Goal: Information Seeking & Learning: Learn about a topic

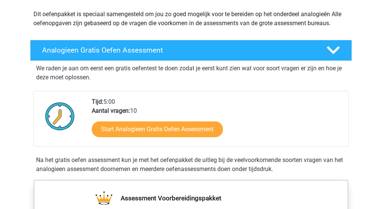
scroll to position [97, 0]
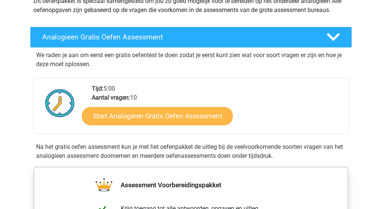
click at [187, 118] on link "Start Analogieen Gratis Oefen Assessment" at bounding box center [157, 116] width 151 height 18
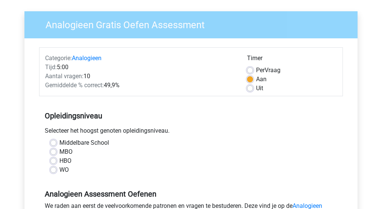
scroll to position [60, 0]
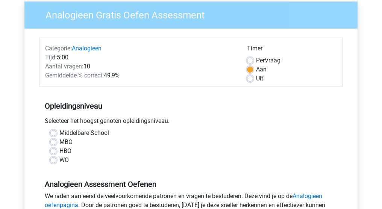
click at [59, 160] on label "WO" at bounding box center [63, 160] width 9 height 9
click at [54, 160] on input "WO" at bounding box center [53, 160] width 6 height 8
radio input "true"
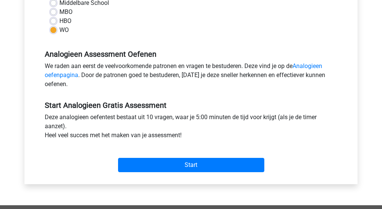
scroll to position [193, 0]
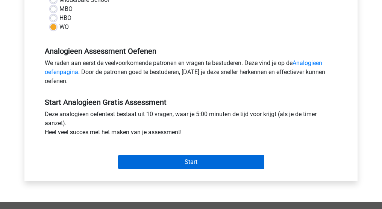
click at [197, 162] on input "Start" at bounding box center [191, 162] width 146 height 14
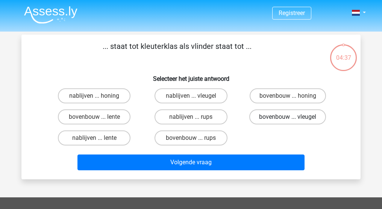
click at [295, 119] on label "bovenbouw ... vleugel" at bounding box center [287, 116] width 77 height 15
click at [293, 119] on input "bovenbouw ... vleugel" at bounding box center [290, 119] width 5 height 5
radio input "true"
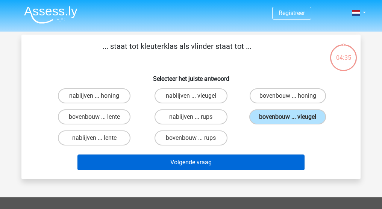
click at [214, 165] on button "Volgende vraag" at bounding box center [191, 163] width 228 height 16
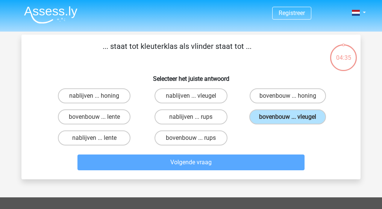
scroll to position [35, 0]
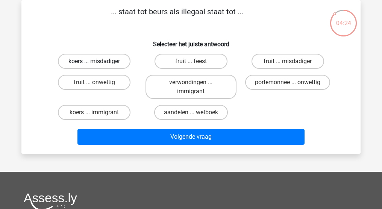
click at [109, 59] on label "koers ... misdadiger" at bounding box center [94, 61] width 73 height 15
click at [99, 61] on input "koers ... misdadiger" at bounding box center [96, 63] width 5 height 5
radio input "true"
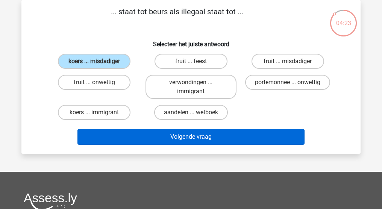
click at [217, 136] on button "Volgende vraag" at bounding box center [191, 137] width 228 height 16
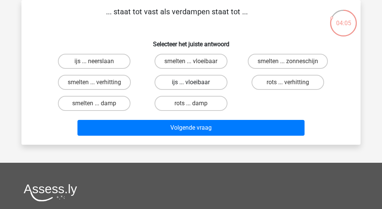
click at [206, 79] on label "ijs ... vloeibaar" at bounding box center [191, 82] width 73 height 15
click at [196, 82] on input "ijs ... vloeibaar" at bounding box center [193, 84] width 5 height 5
radio input "true"
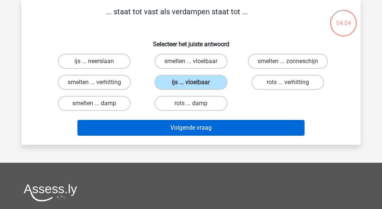
click at [203, 126] on button "Volgende vraag" at bounding box center [191, 128] width 228 height 16
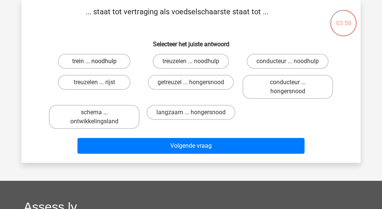
click at [116, 60] on label "trein ... noodhulp" at bounding box center [94, 61] width 73 height 15
click at [99, 61] on input "trein ... noodhulp" at bounding box center [96, 63] width 5 height 5
radio input "true"
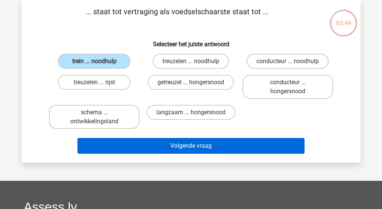
click at [191, 150] on button "Volgende vraag" at bounding box center [191, 146] width 228 height 16
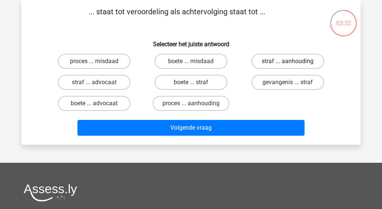
click at [300, 61] on label "straf ... aanhouding" at bounding box center [288, 61] width 73 height 15
click at [293, 61] on input "straf ... aanhouding" at bounding box center [290, 63] width 5 height 5
radio input "true"
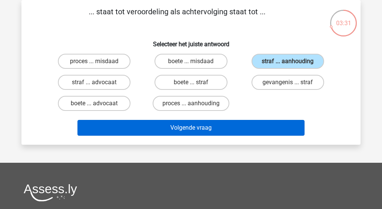
click at [221, 126] on button "Volgende vraag" at bounding box center [191, 128] width 228 height 16
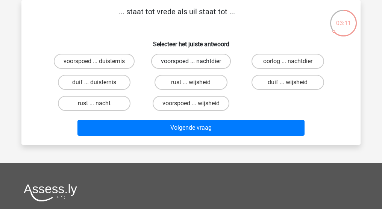
click at [208, 61] on label "voorspoed ... nachtdier" at bounding box center [191, 61] width 80 height 15
click at [196, 61] on input "voorspoed ... nachtdier" at bounding box center [193, 63] width 5 height 5
radio input "true"
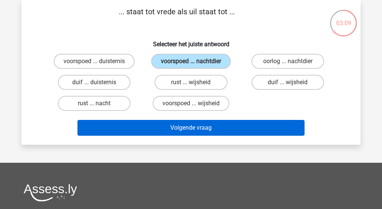
click at [205, 127] on button "Volgende vraag" at bounding box center [191, 128] width 228 height 16
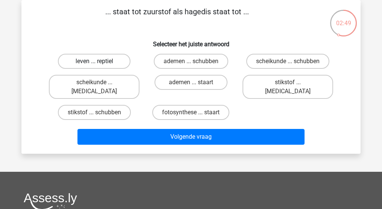
click at [108, 62] on label "leven ... reptiel" at bounding box center [94, 61] width 73 height 15
click at [99, 62] on input "leven ... reptiel" at bounding box center [96, 63] width 5 height 5
radio input "true"
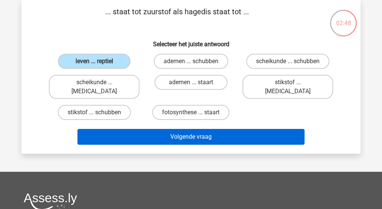
click at [195, 129] on button "Volgende vraag" at bounding box center [191, 137] width 228 height 16
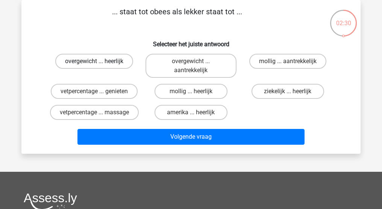
click at [114, 59] on label "overgewicht ... heerlijk" at bounding box center [94, 61] width 78 height 15
click at [99, 61] on input "overgewicht ... heerlijk" at bounding box center [96, 63] width 5 height 5
radio input "true"
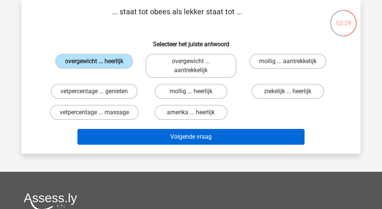
click at [201, 138] on button "Volgende vraag" at bounding box center [191, 137] width 228 height 16
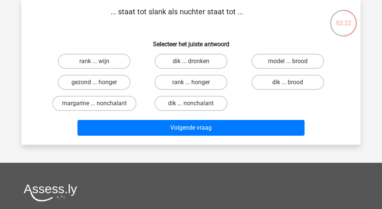
click at [191, 62] on input "dik ... dronken" at bounding box center [193, 63] width 5 height 5
radio input "true"
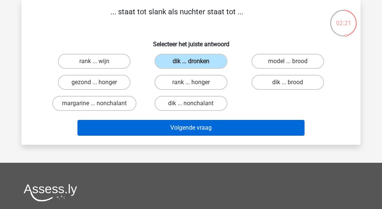
click at [200, 125] on button "Volgende vraag" at bounding box center [191, 128] width 228 height 16
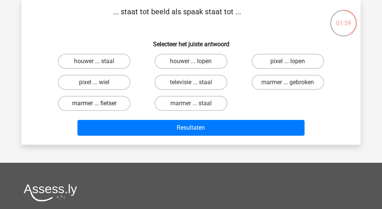
click at [116, 102] on label "marmer ... fietser" at bounding box center [94, 103] width 73 height 15
click at [99, 103] on input "marmer ... fietser" at bounding box center [96, 105] width 5 height 5
radio input "true"
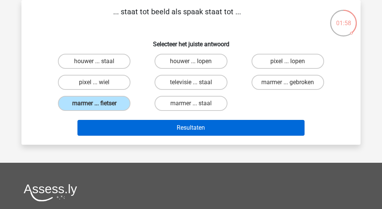
click at [208, 129] on button "Resultaten" at bounding box center [191, 128] width 228 height 16
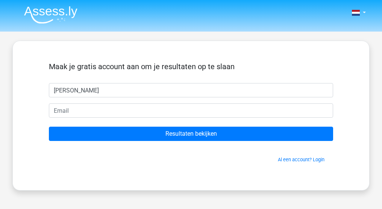
type input "sabine"
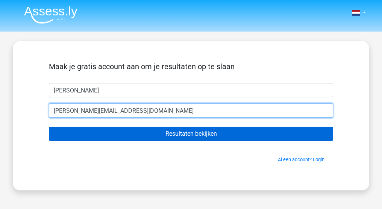
type input "s.schilleman@gmail.com"
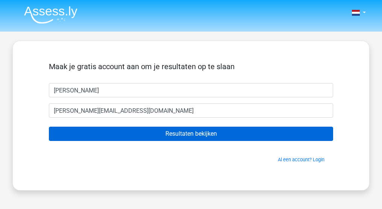
click at [212, 132] on input "Resultaten bekijken" at bounding box center [191, 134] width 284 height 14
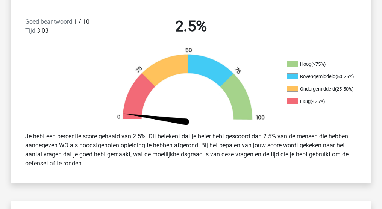
scroll to position [155, 0]
